Goal: Communication & Community: Ask a question

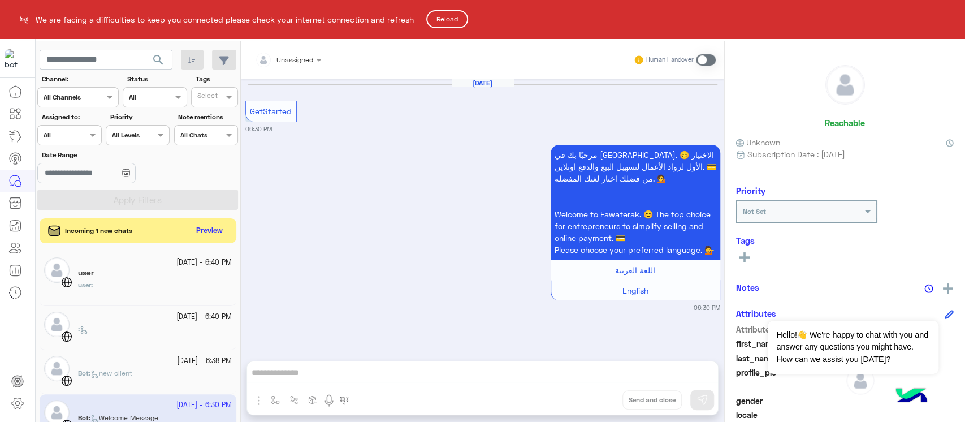
click at [210, 232] on html "We are facing a difficulties to keep you connected please check your internet c…" at bounding box center [482, 211] width 965 height 422
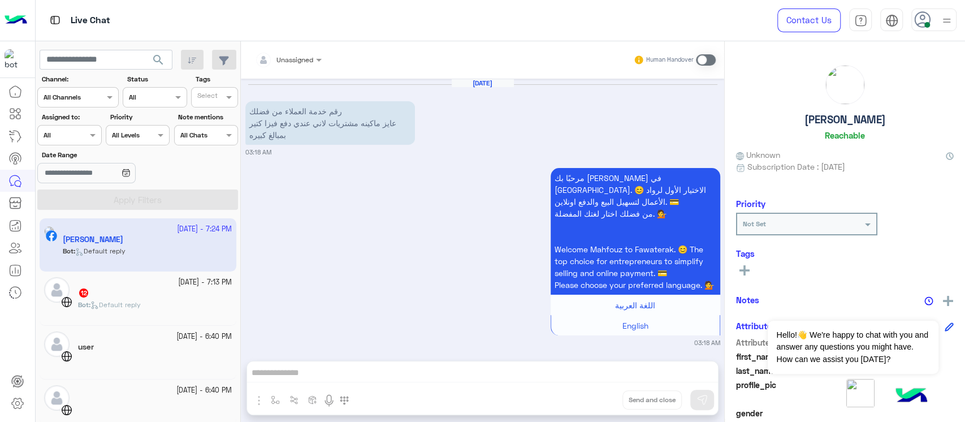
scroll to position [930, 0]
